Goal: Check status: Check status

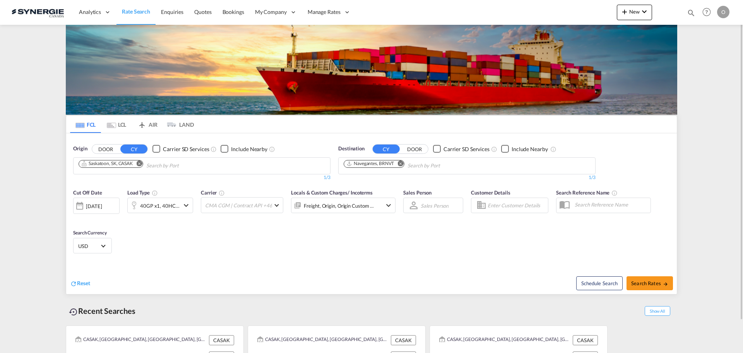
click at [690, 13] on md-icon "icon-magnify" at bounding box center [691, 13] width 9 height 9
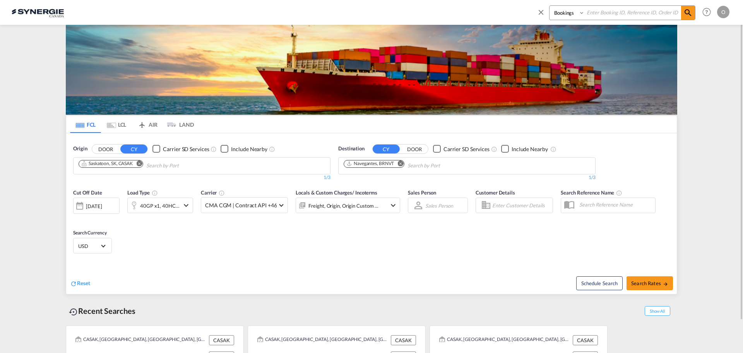
click at [576, 17] on select "Bookings Quotes Enquiries" at bounding box center [568, 13] width 37 height 14
select select "Quotes"
click at [550, 6] on select "Bookings Quotes Enquiries" at bounding box center [568, 13] width 37 height 14
click at [599, 15] on input at bounding box center [633, 13] width 96 height 14
paste input "SYC000014533"
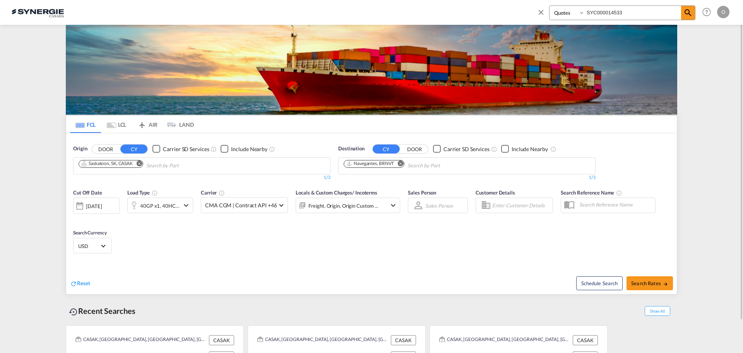
type input "SYC000014533"
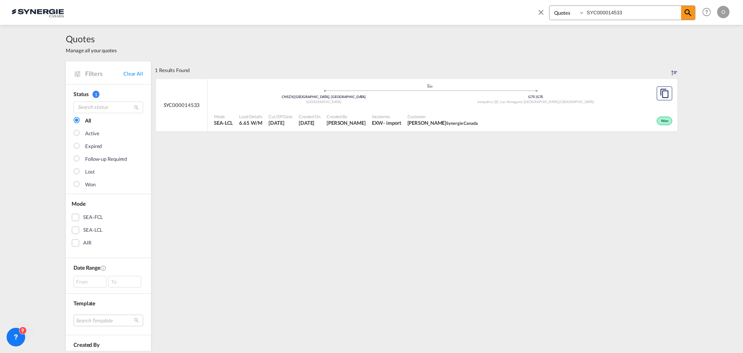
click at [369, 129] on div "Incoterms EXW - import" at bounding box center [387, 119] width 36 height 19
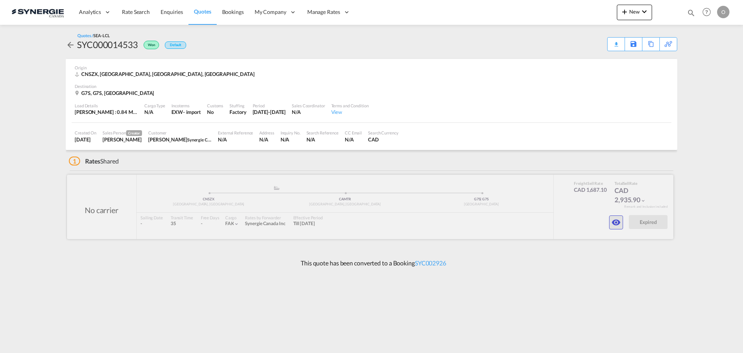
click at [619, 220] on md-icon "icon-eye" at bounding box center [616, 222] width 9 height 9
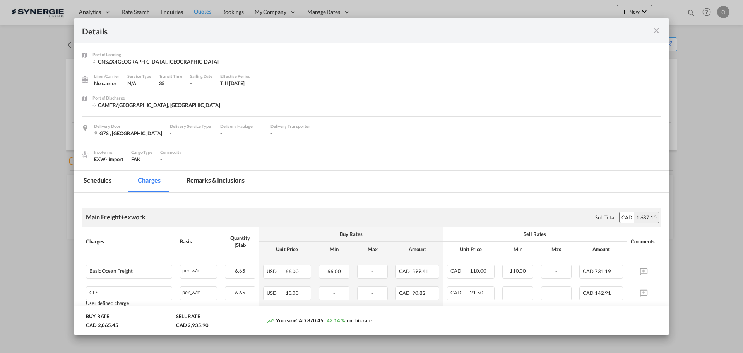
click at [225, 178] on md-tab-item "Remarks & Inclusions" at bounding box center [215, 181] width 76 height 21
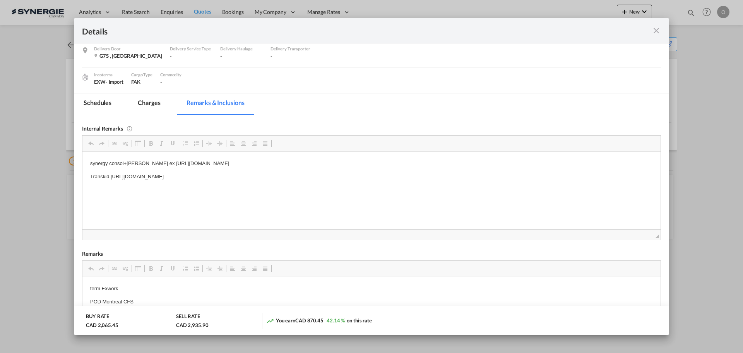
drag, startPoint x: 336, startPoint y: 176, endPoint x: 151, endPoint y: 180, distance: 185.1
drag, startPoint x: 109, startPoint y: 175, endPoint x: 326, endPoint y: 170, distance: 217.3
click at [326, 170] on body "synergy consol+everok ex https://app.frontapp.com/open/msg_1hep7w3z?key=GCsN3z5…" at bounding box center [371, 176] width 563 height 34
copy p "https://app.frontapp.com/open/msg_1heq83pr?key=SveNXqsCcndFkzKnoy-1WrY--ruuoXvD"
click at [151, 101] on md-tab-item "Charges" at bounding box center [149, 103] width 41 height 21
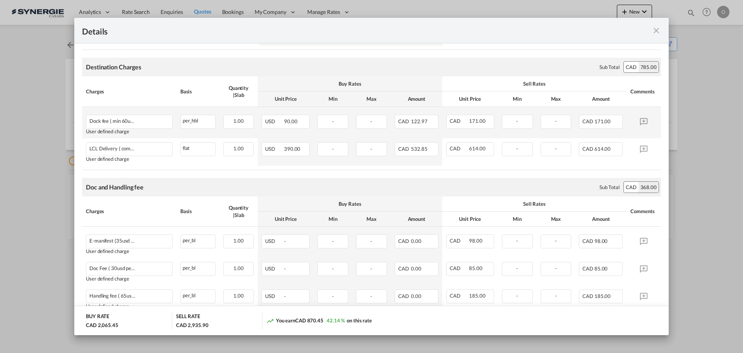
scroll to position [501, 0]
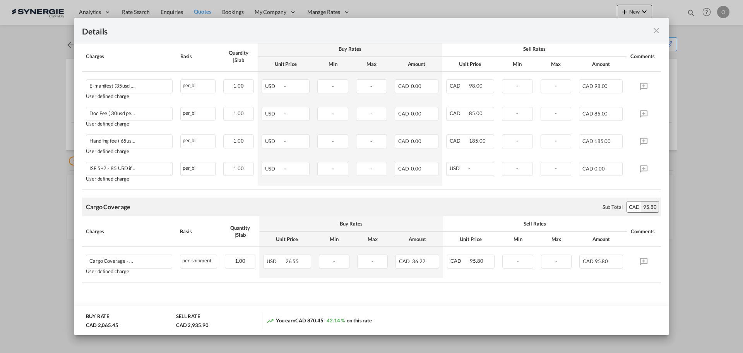
drag, startPoint x: 658, startPoint y: 32, endPoint x: 674, endPoint y: 13, distance: 24.5
click at [657, 32] on md-icon "icon-close fg-AAA8AD m-0 cursor" at bounding box center [656, 30] width 9 height 9
